Goal: Navigation & Orientation: Find specific page/section

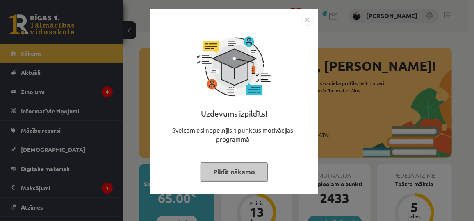
click at [210, 174] on button "Pildīt nākamo" at bounding box center [234, 172] width 67 height 19
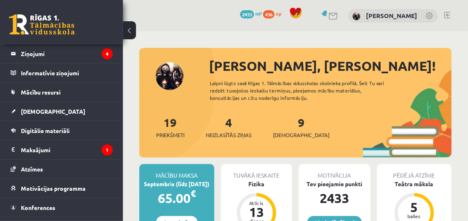
scroll to position [37, 0]
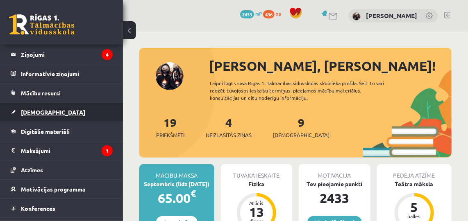
click at [14, 111] on link "[DEMOGRAPHIC_DATA]" at bounding box center [62, 112] width 102 height 19
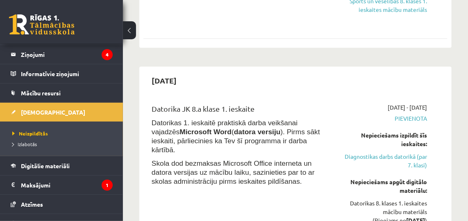
scroll to position [86, 0]
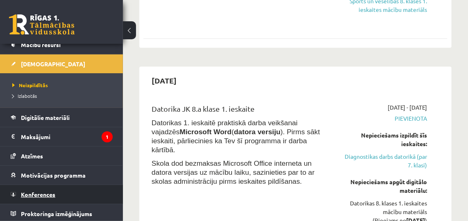
click at [33, 194] on span "Konferences" at bounding box center [38, 194] width 34 height 7
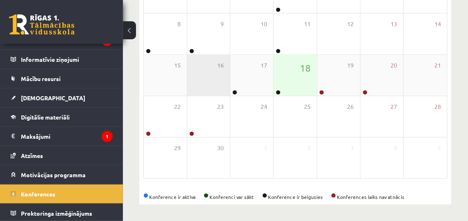
scroll to position [169, 0]
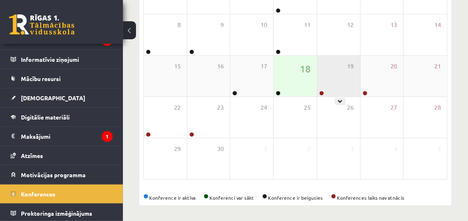
click at [328, 77] on div "19" at bounding box center [338, 76] width 43 height 41
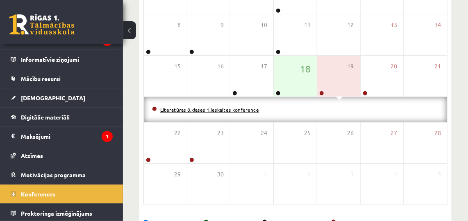
click at [220, 108] on link "Literatūras 8.klases 1.ieskaites konference" at bounding box center [209, 110] width 99 height 7
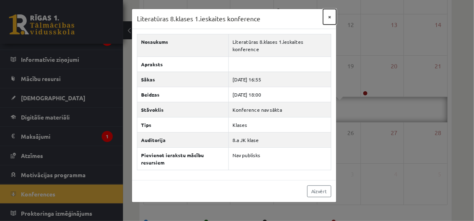
click at [328, 18] on button "×" at bounding box center [329, 17] width 13 height 16
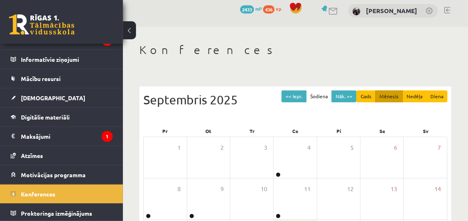
scroll to position [2, 0]
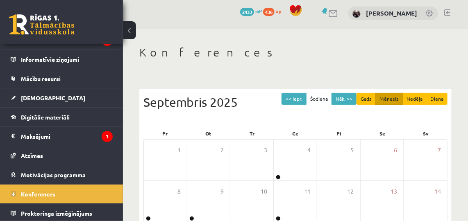
click at [447, 10] on link at bounding box center [447, 12] width 6 height 7
